Goal: Task Accomplishment & Management: Use online tool/utility

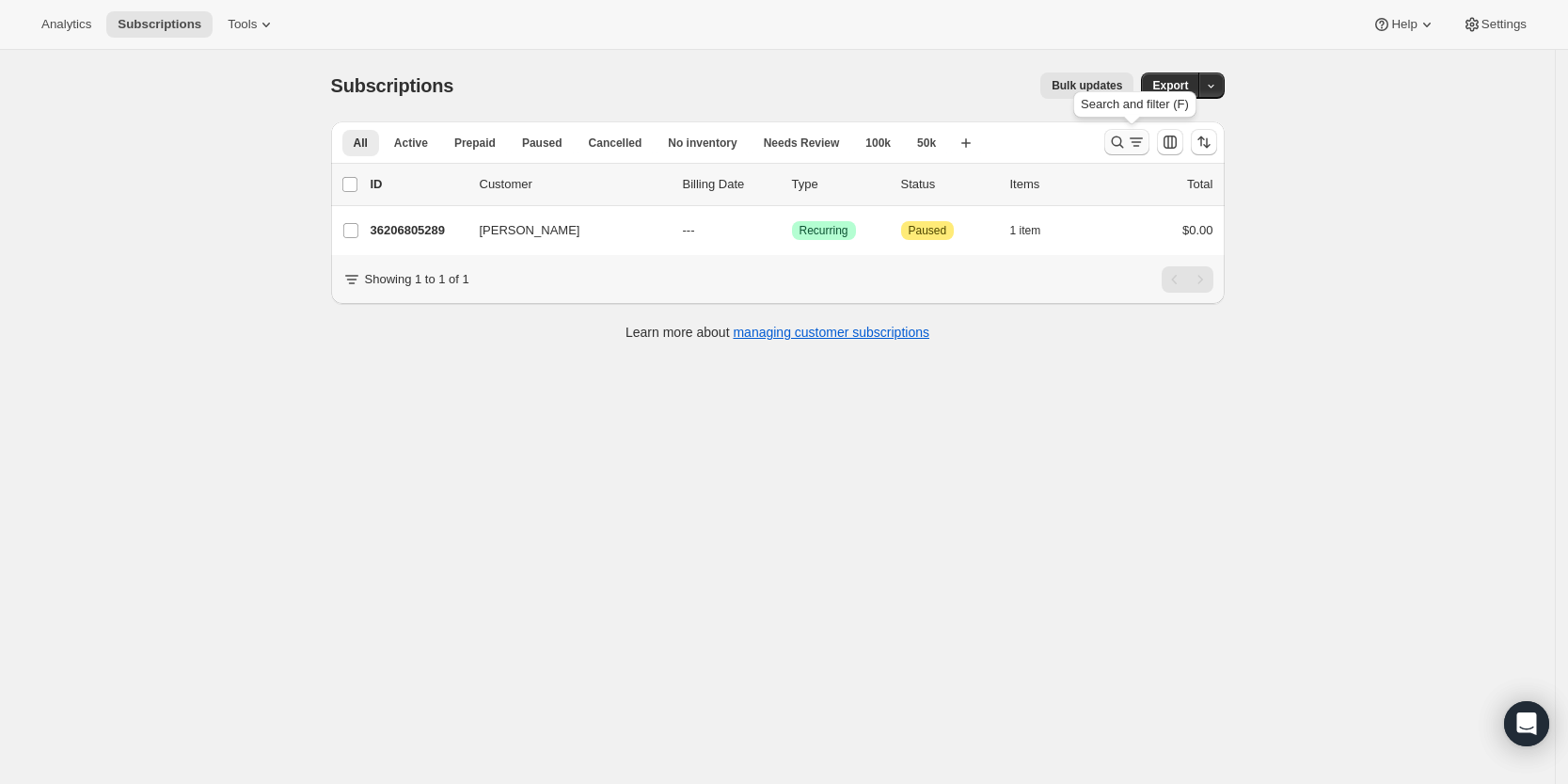
click at [1125, 128] on div "Analytics Subscriptions Tools Help Settings Skip to content Subscriptions. This…" at bounding box center [784, 417] width 1568 height 834
click at [1125, 140] on icon "Search and filter results" at bounding box center [1117, 142] width 19 height 19
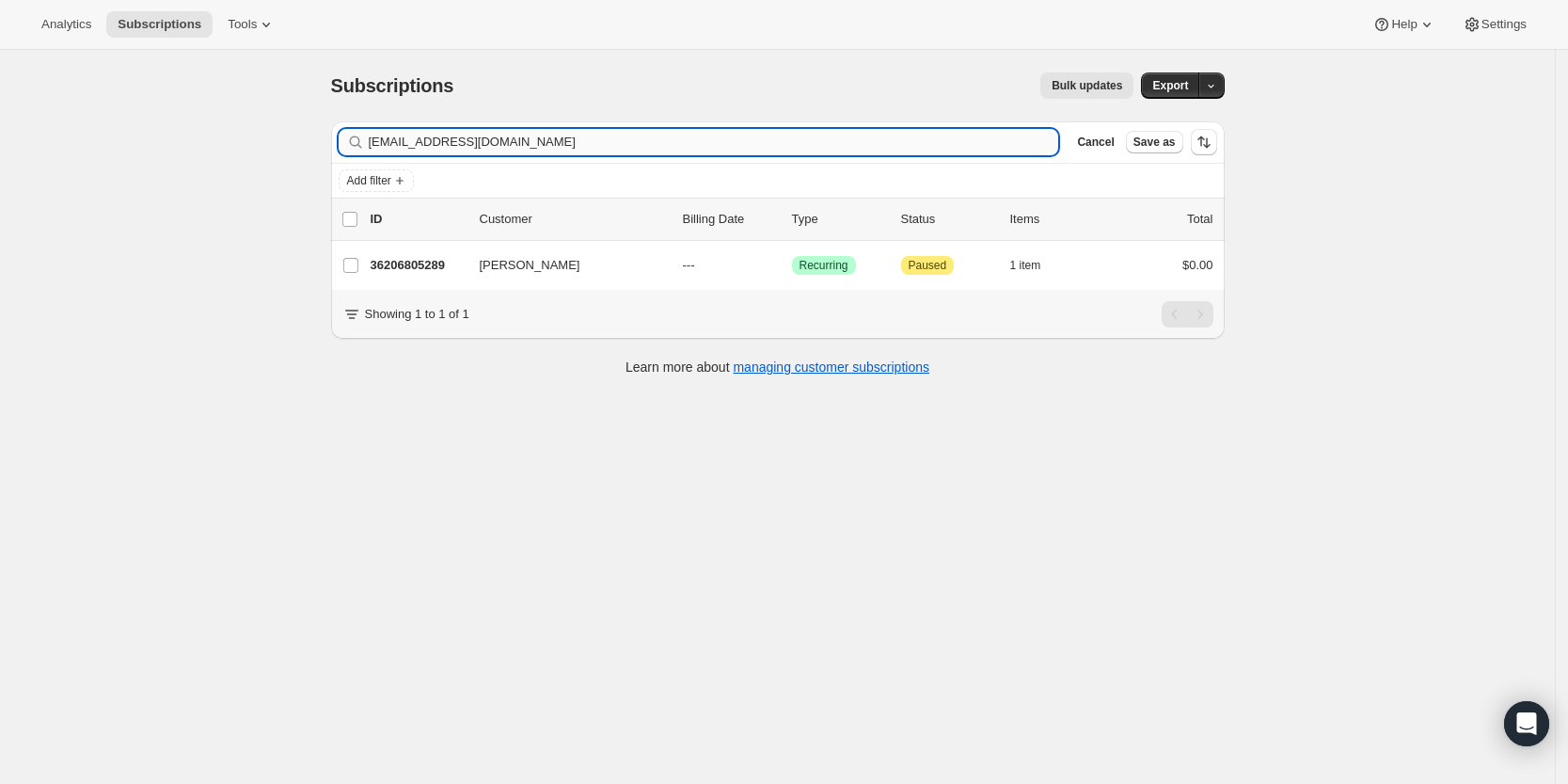
click at [1034, 132] on input "[EMAIL_ADDRESS][DOMAIN_NAME]" at bounding box center [714, 142] width 690 height 27
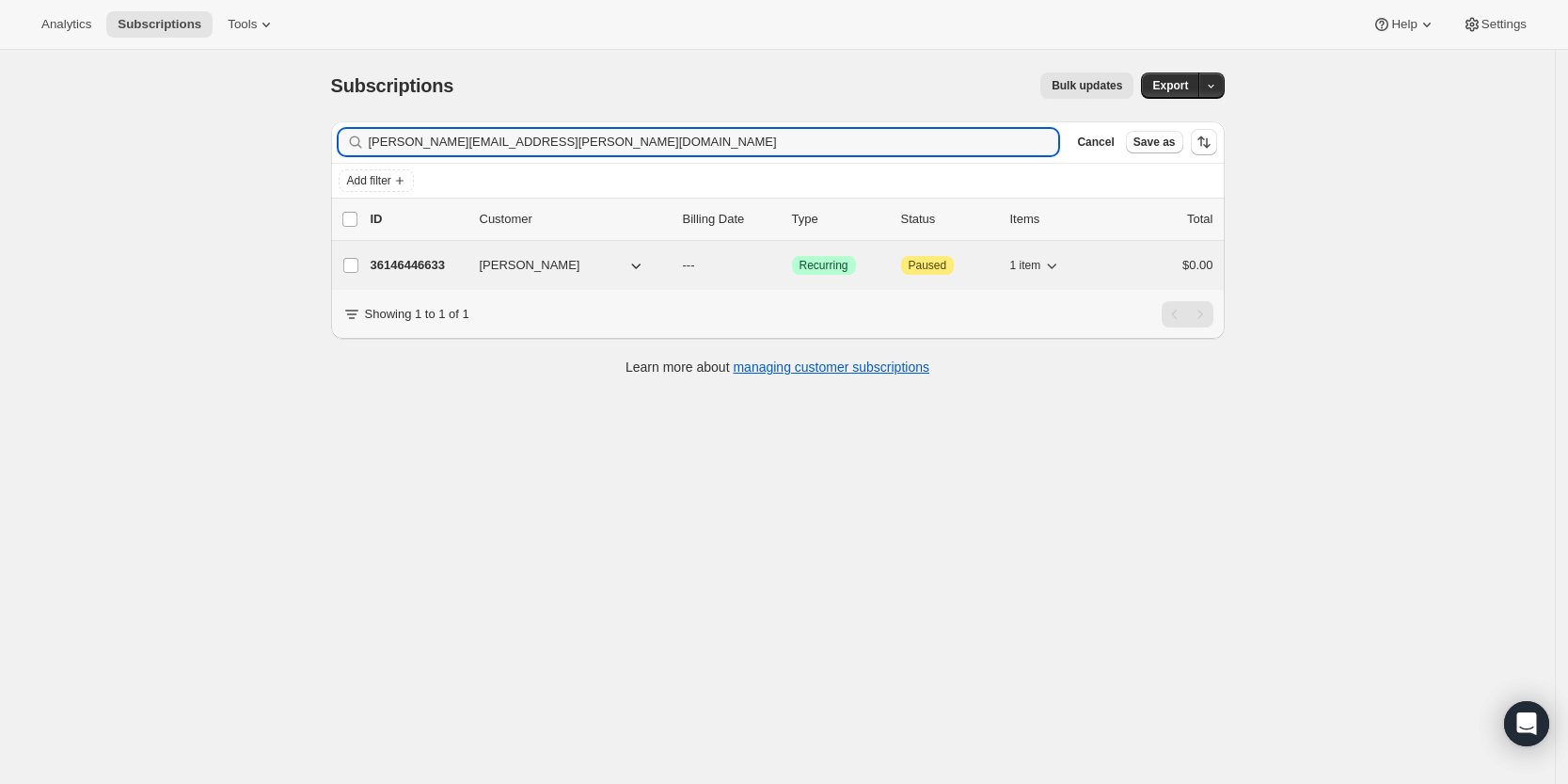
type input "[PERSON_NAME][EMAIL_ADDRESS][PERSON_NAME][DOMAIN_NAME]"
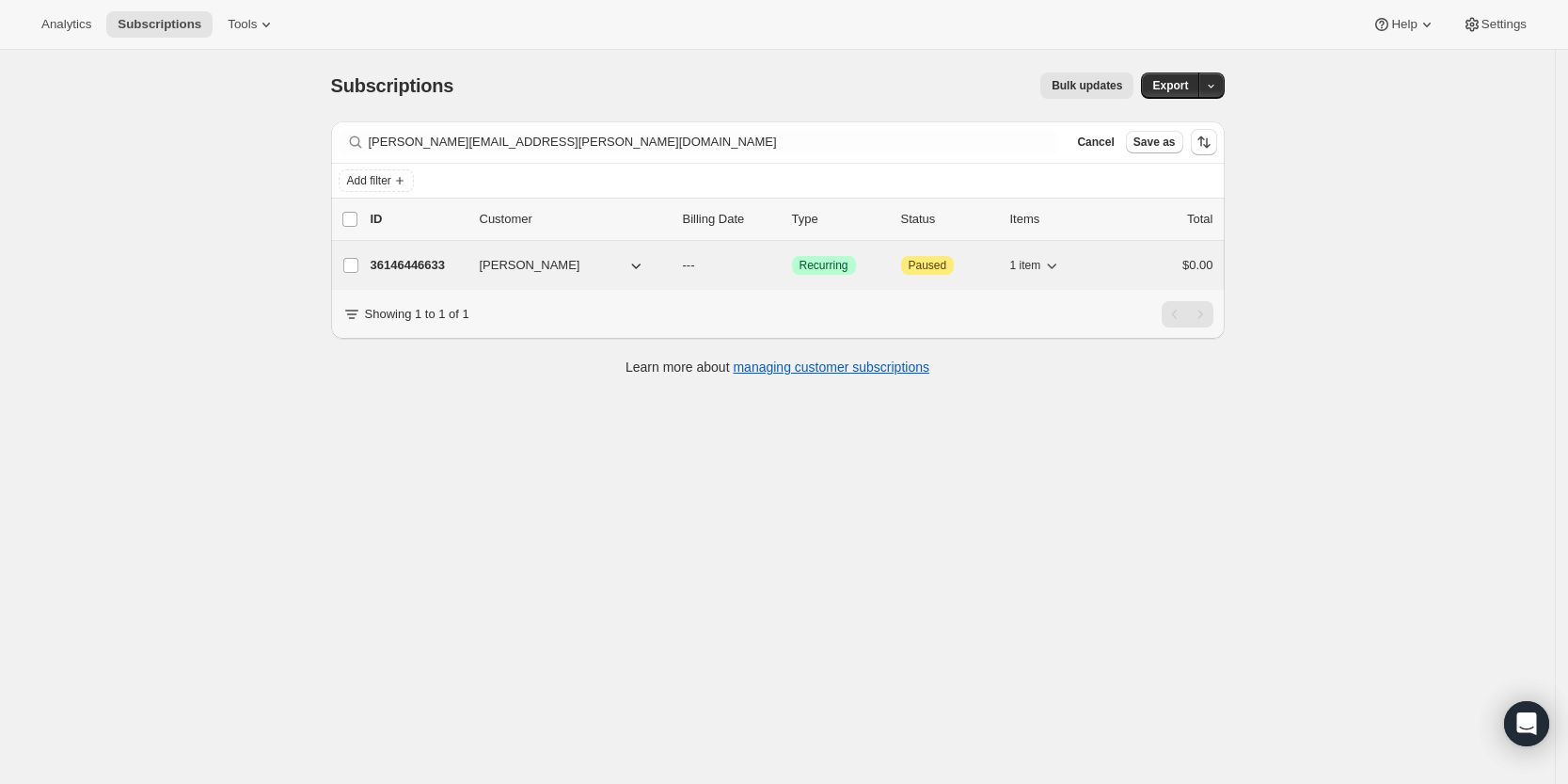
click at [417, 263] on p "36146446633" at bounding box center [417, 265] width 94 height 19
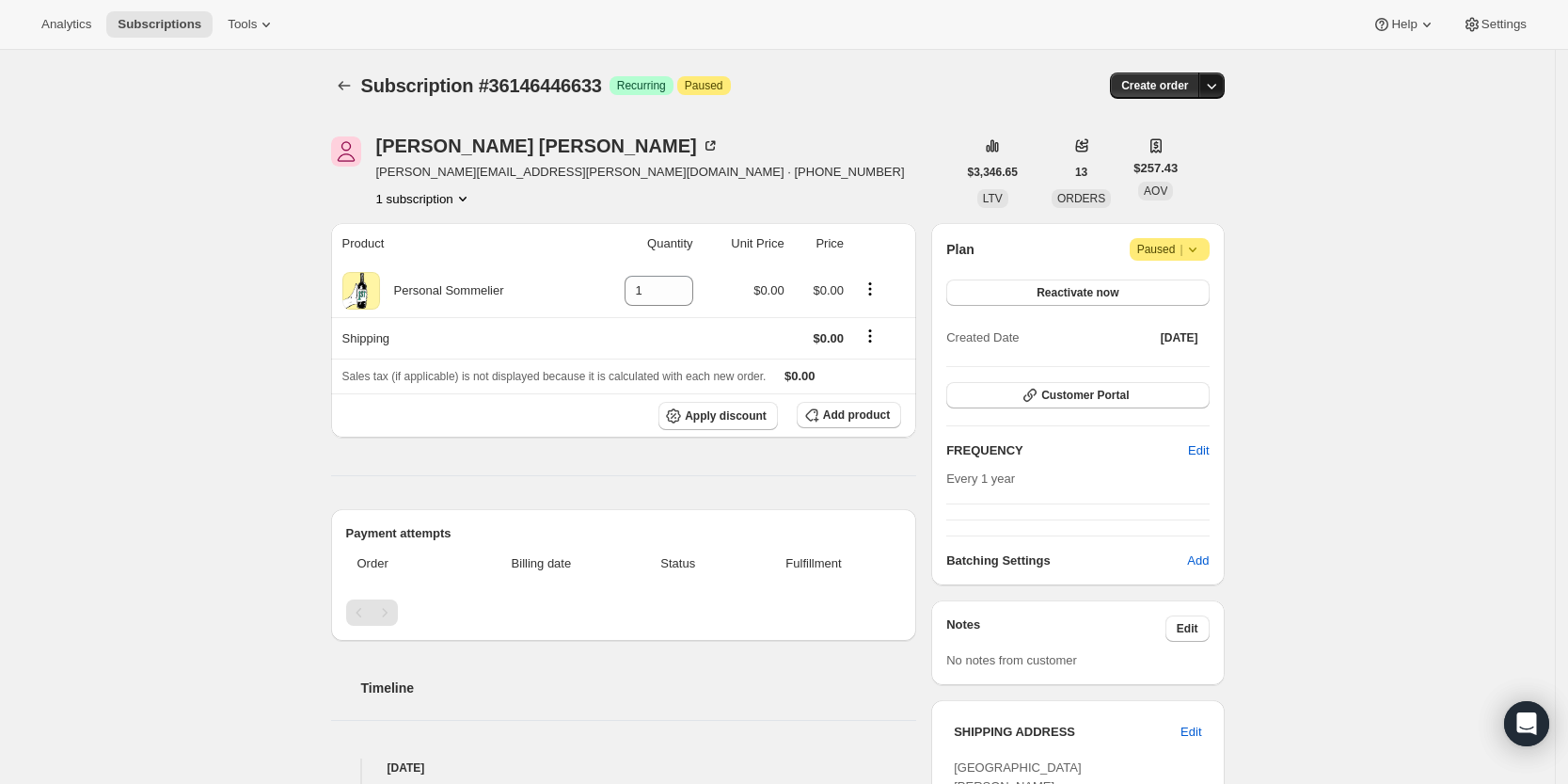
click at [1208, 77] on icon "button" at bounding box center [1212, 86] width 19 height 19
click at [1192, 158] on span "Create custom one-time order" at bounding box center [1137, 156] width 163 height 14
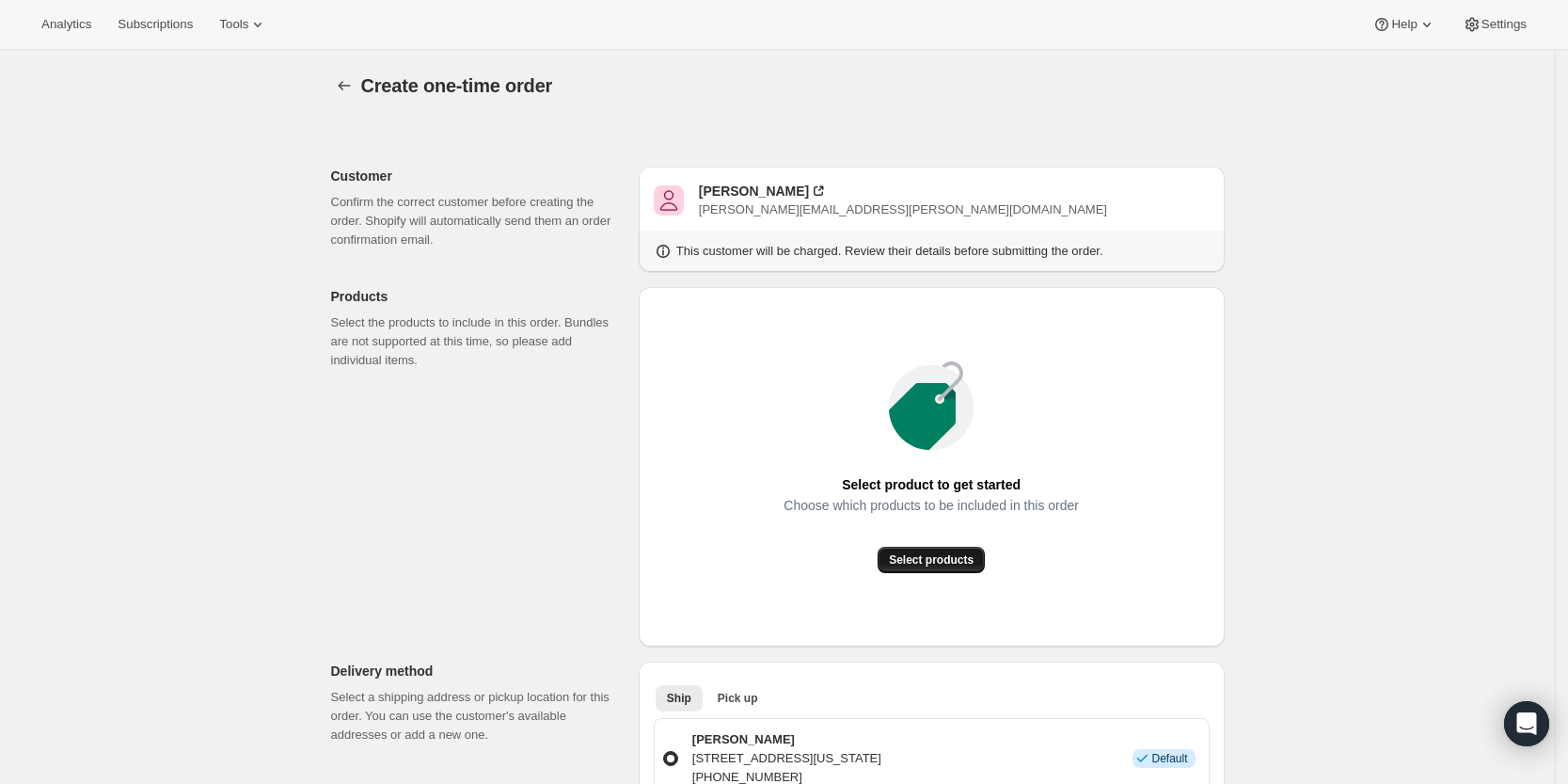
click at [938, 567] on button "Select products" at bounding box center [931, 560] width 107 height 27
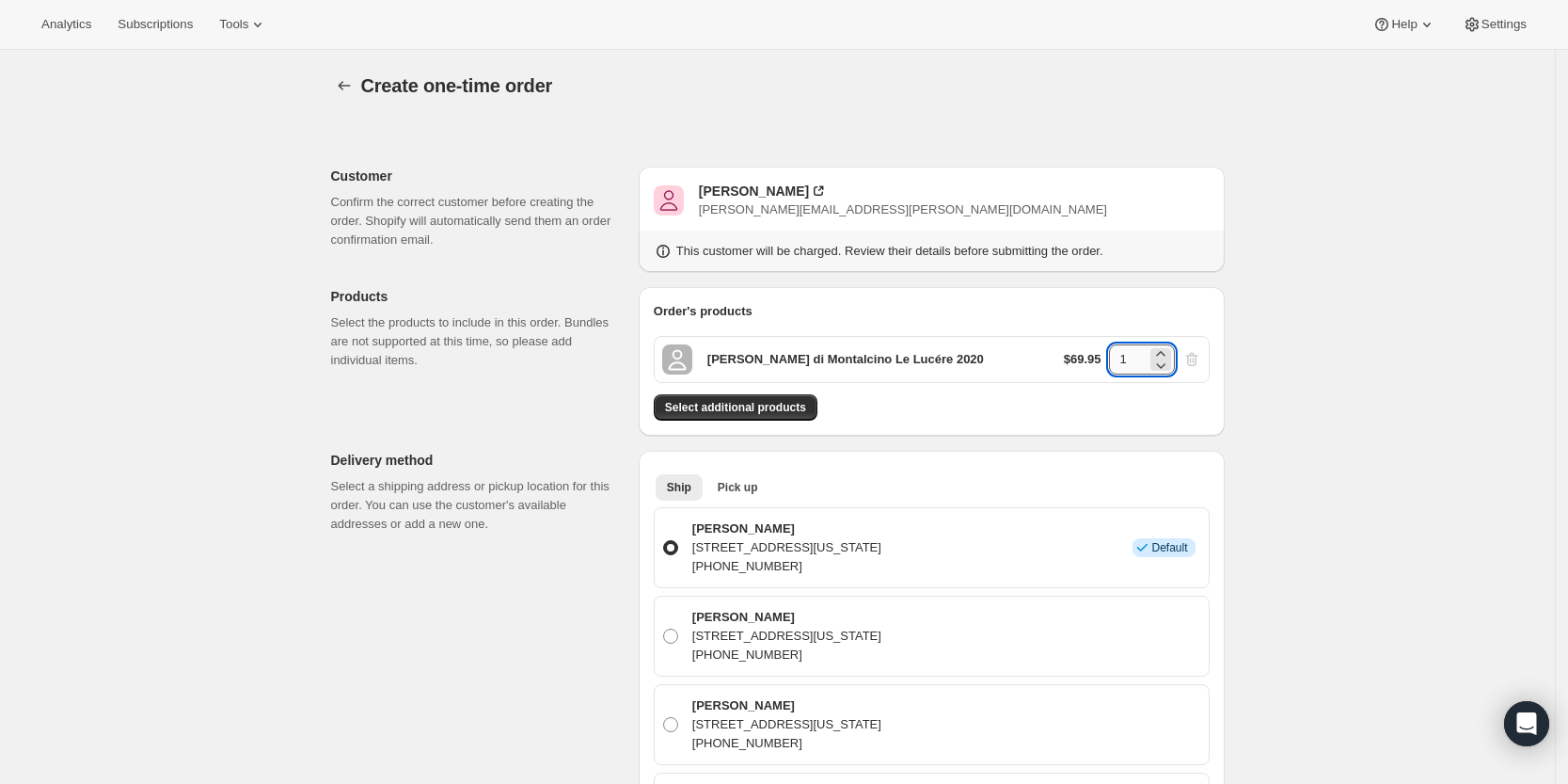
click at [1131, 360] on input "1" at bounding box center [1127, 360] width 37 height 31
type input "3"
click at [755, 413] on span "Select additional products" at bounding box center [736, 407] width 141 height 15
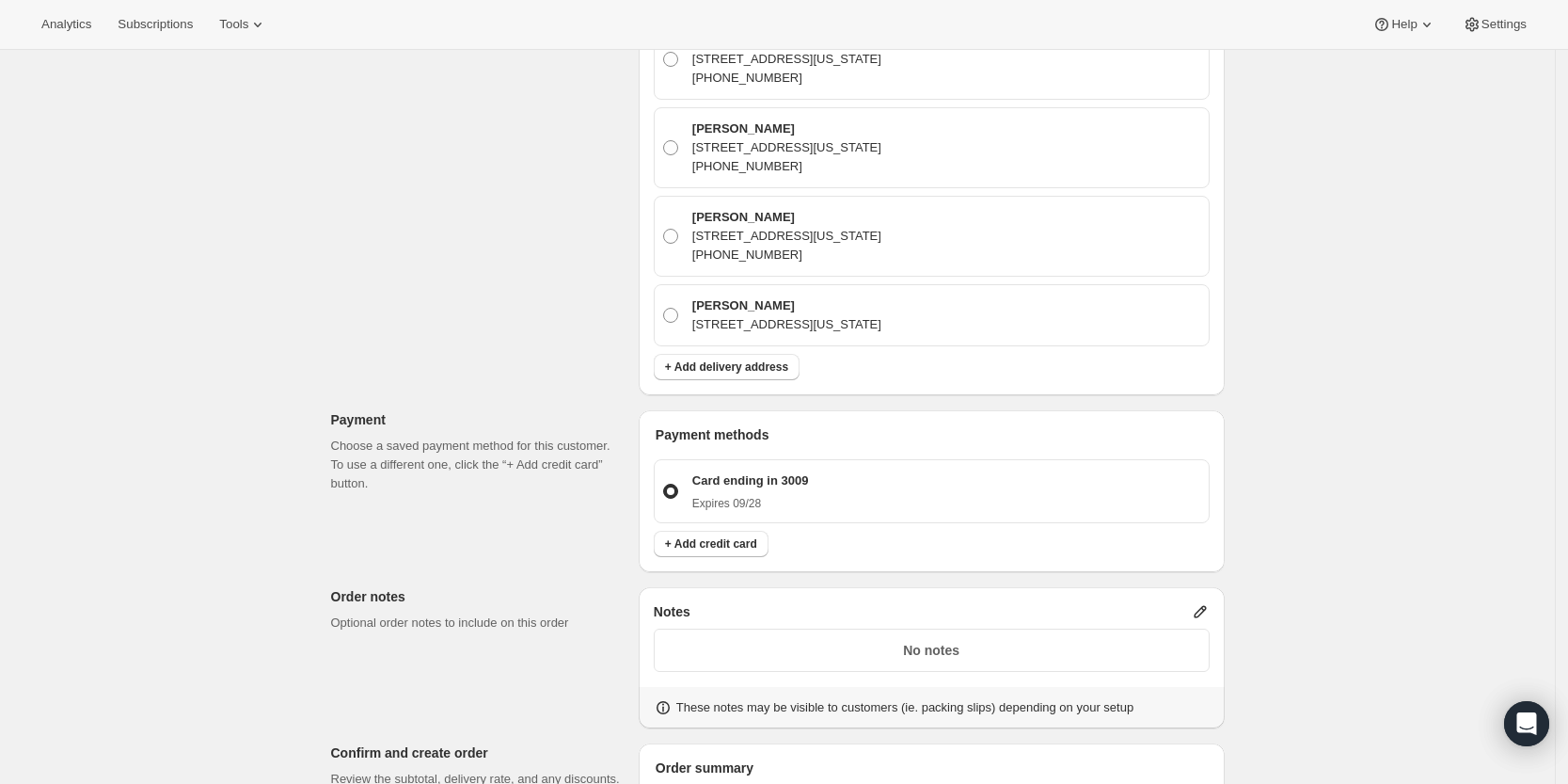
scroll to position [1054, 0]
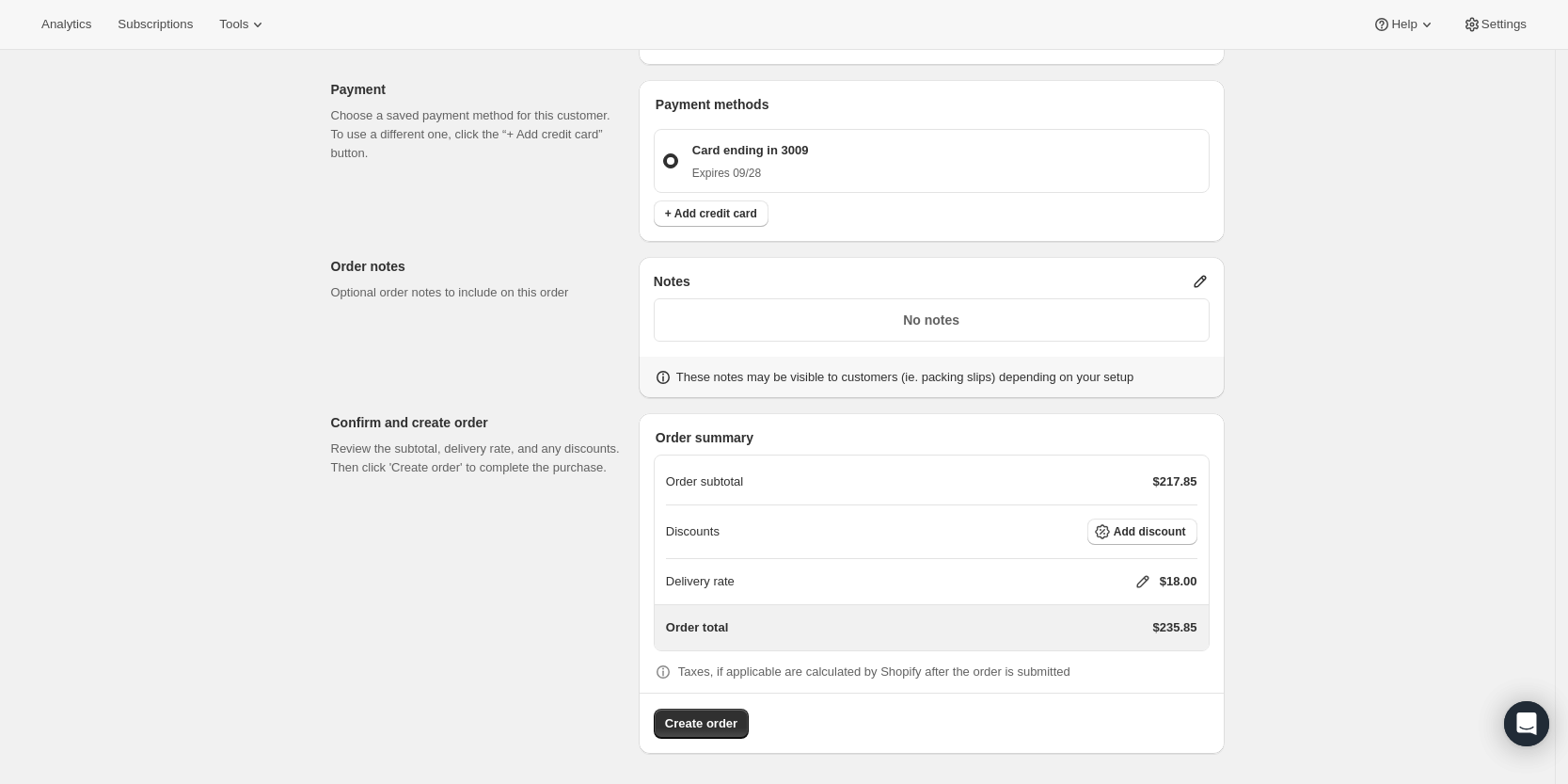
click at [1149, 578] on icon at bounding box center [1142, 582] width 12 height 12
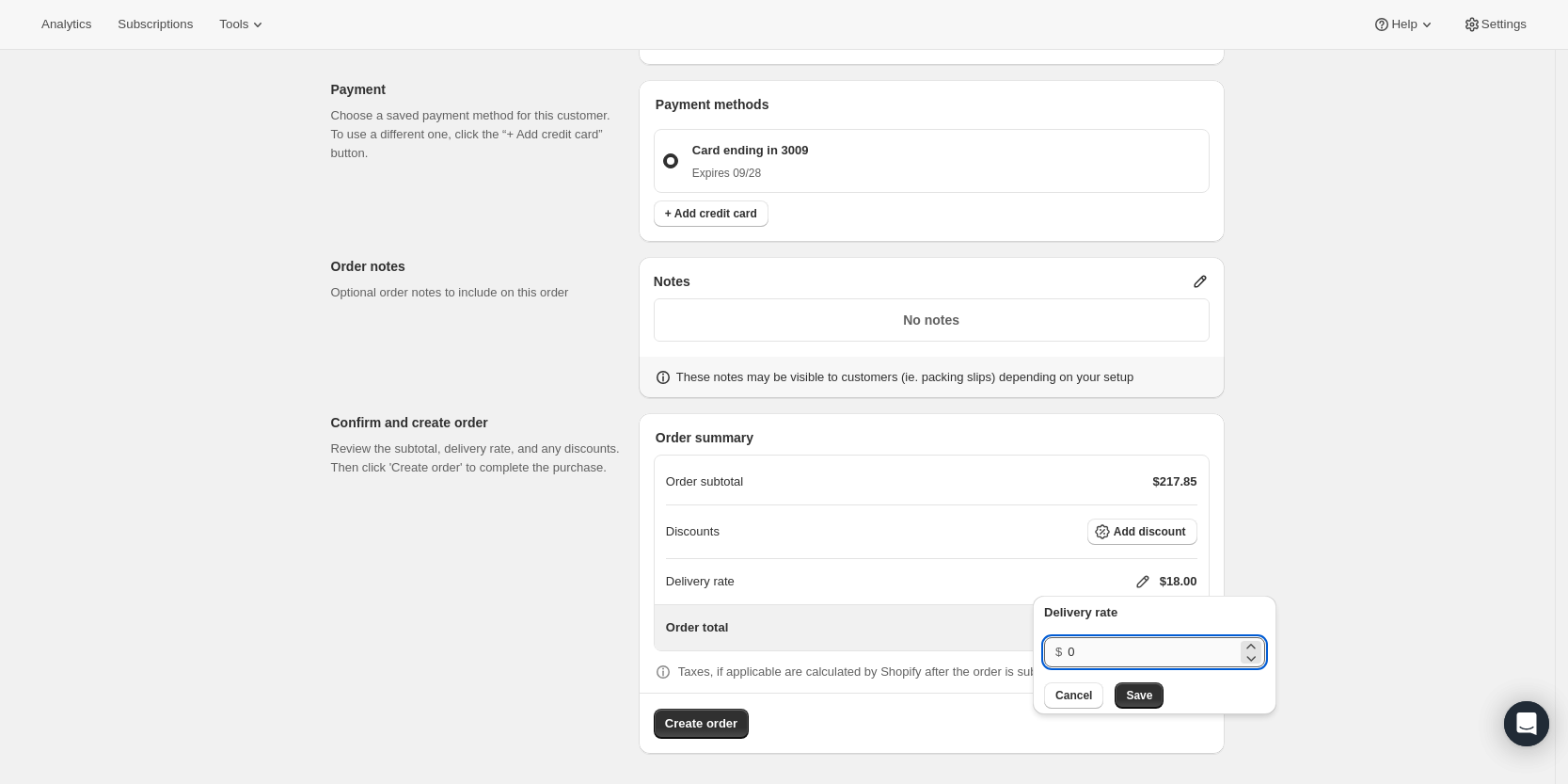
click at [1125, 652] on input "0" at bounding box center [1152, 652] width 170 height 31
type input "0"
click at [1139, 690] on span "Save" at bounding box center [1139, 695] width 27 height 15
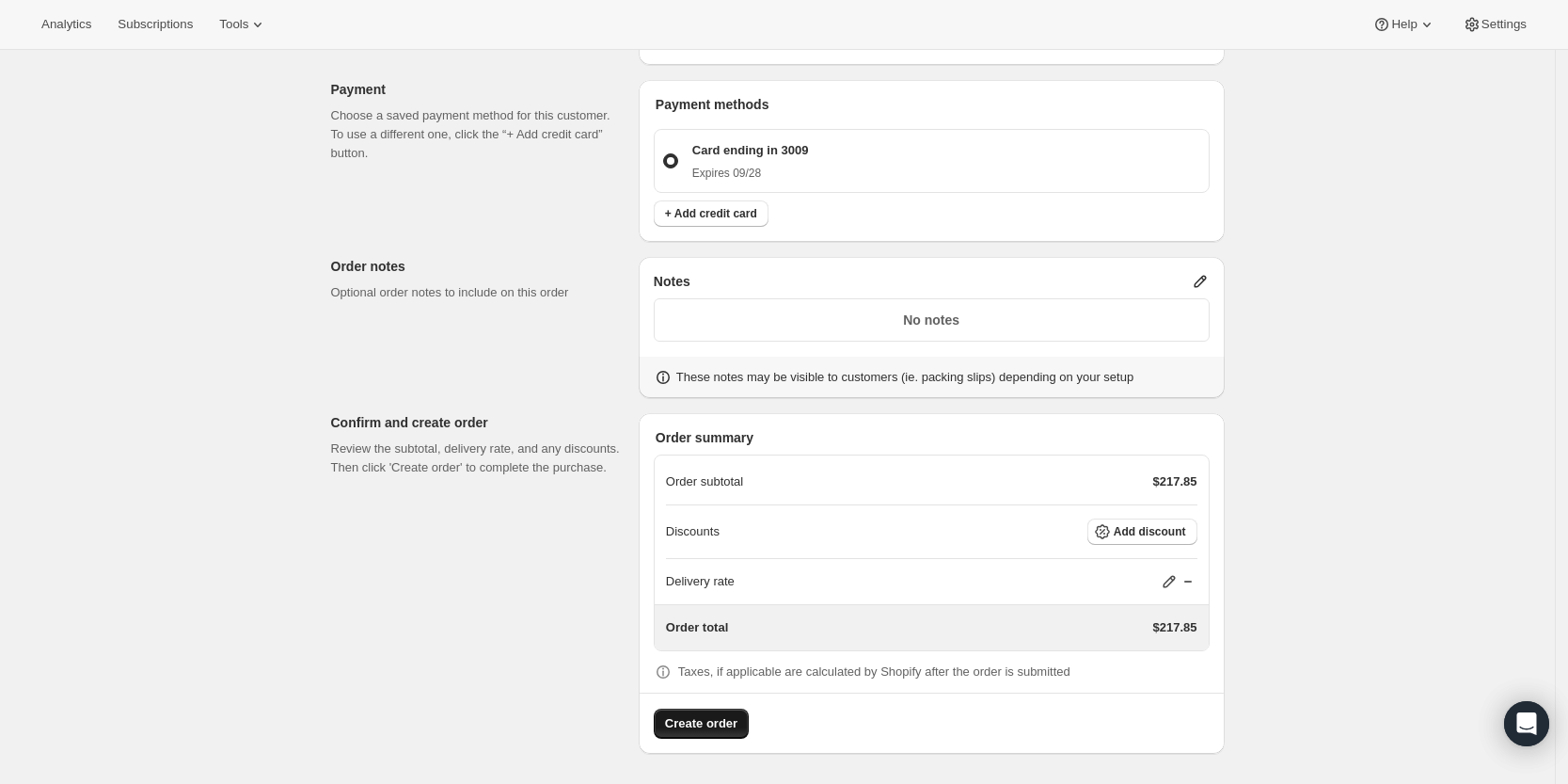
click at [700, 734] on button "Create order" at bounding box center [702, 724] width 95 height 31
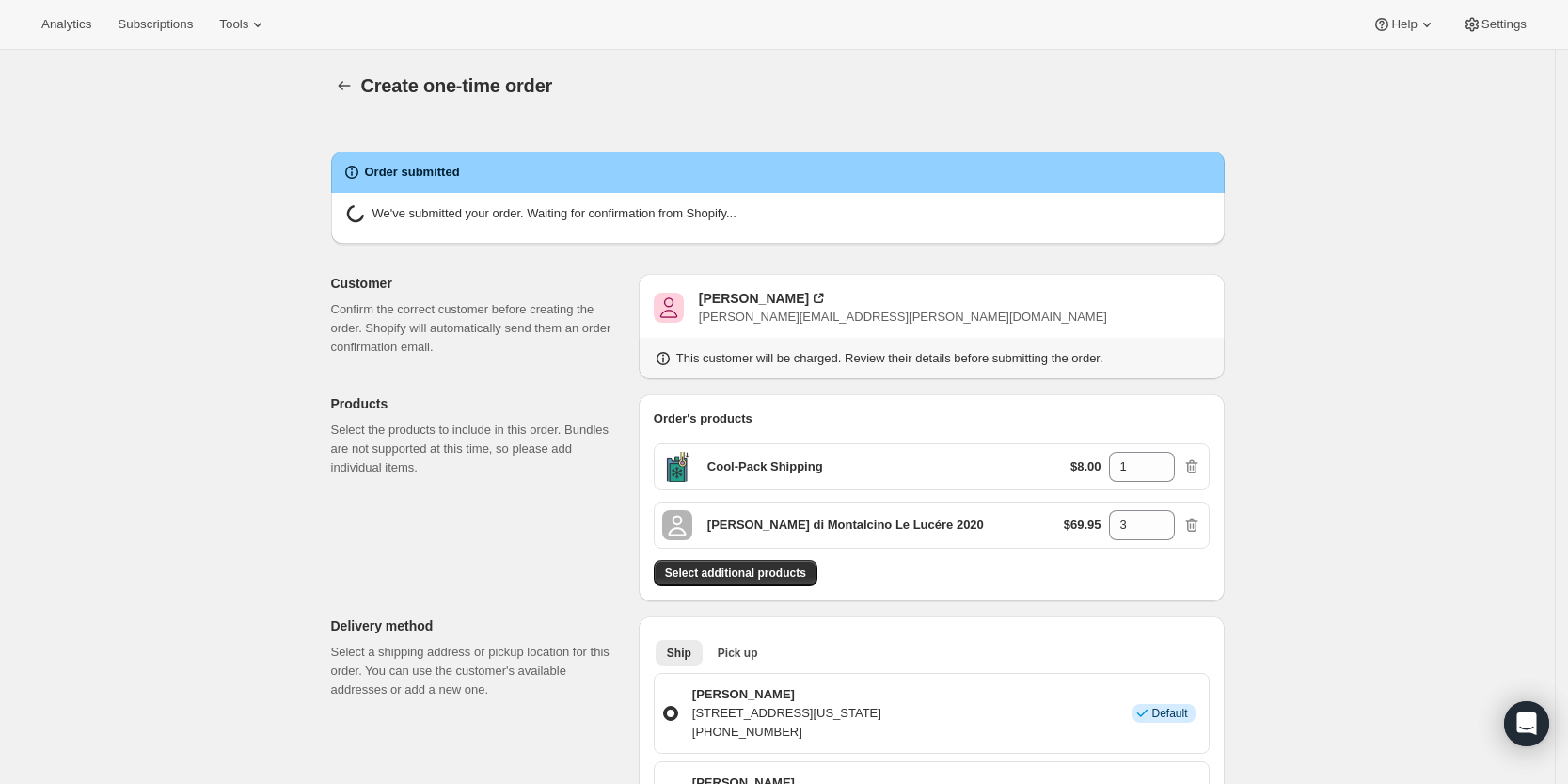
radio input "true"
